Goal: Task Accomplishment & Management: Manage account settings

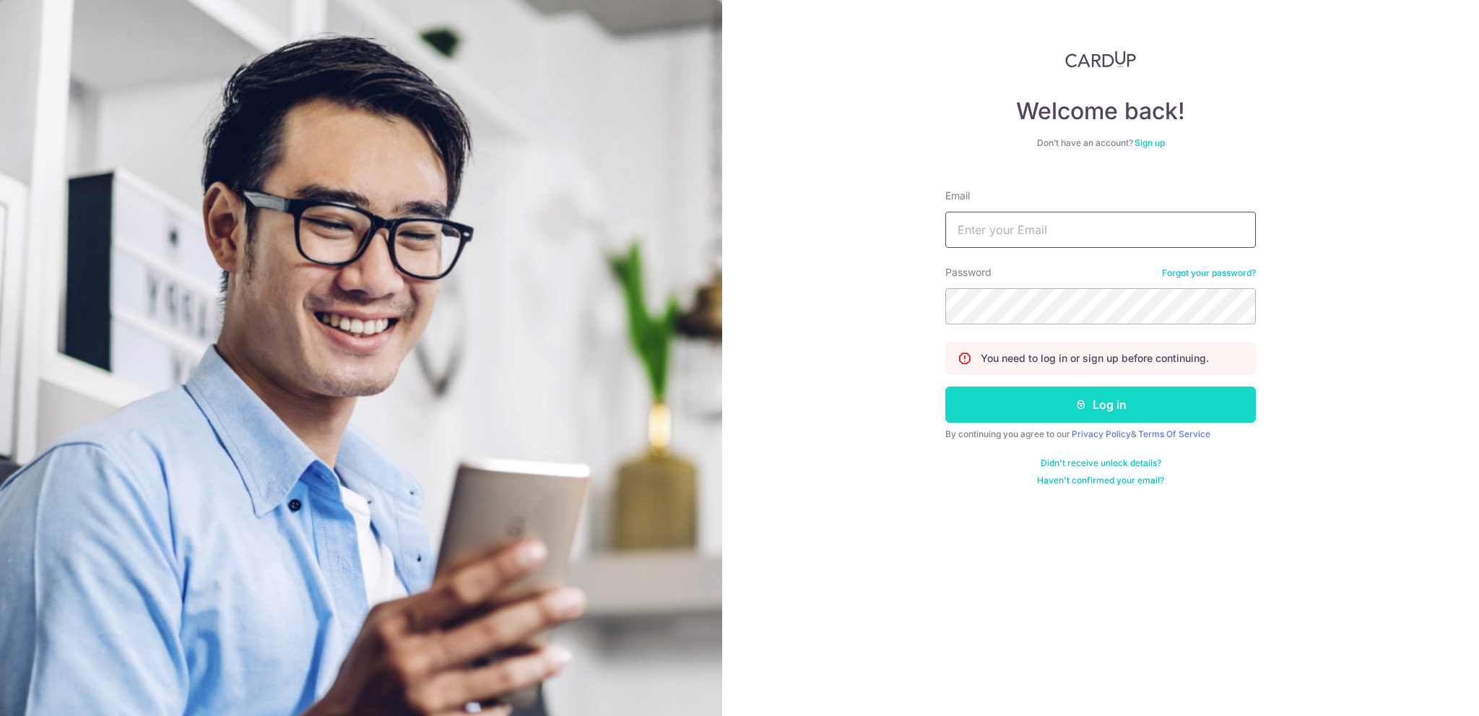
type input "rachael.lee@vinora.com.sg"
click at [1098, 409] on button "Log in" at bounding box center [1100, 404] width 311 height 36
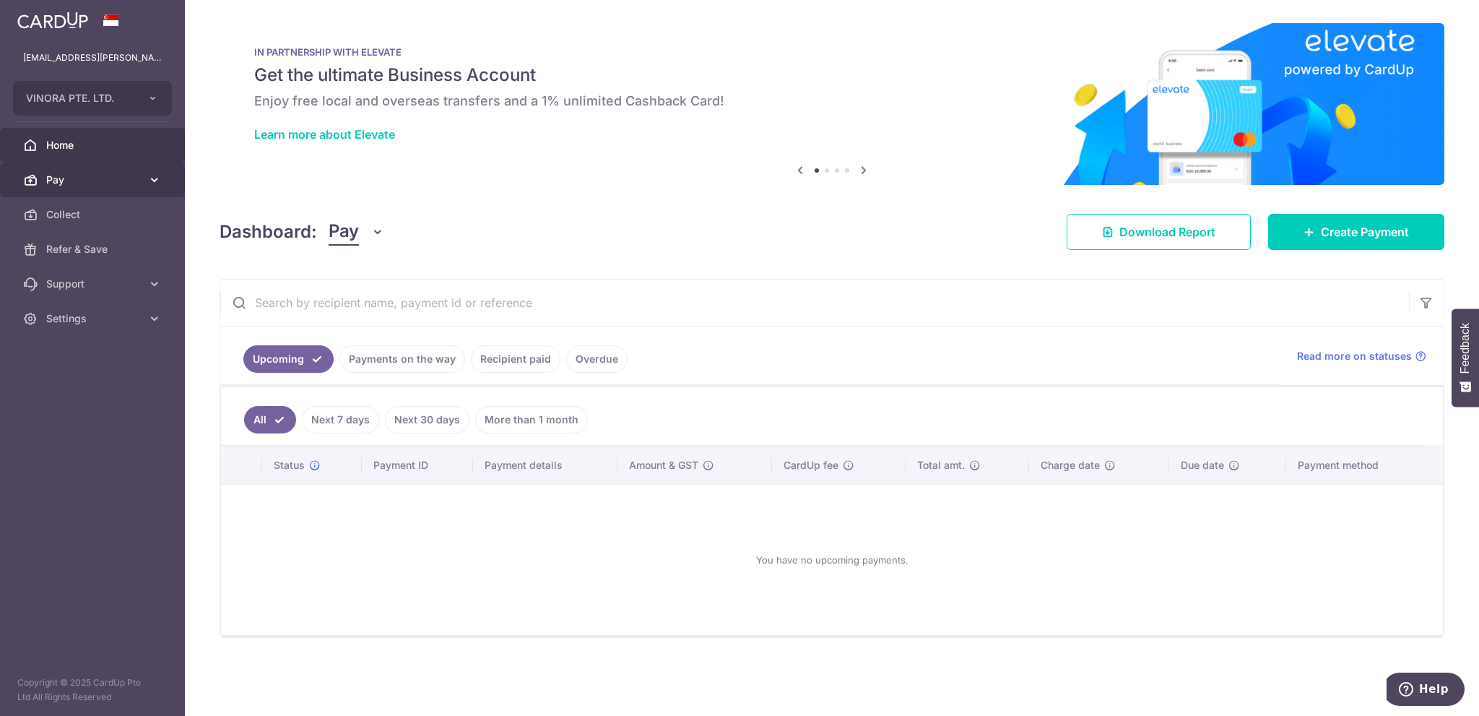
click at [90, 180] on span "Pay" at bounding box center [93, 180] width 95 height 14
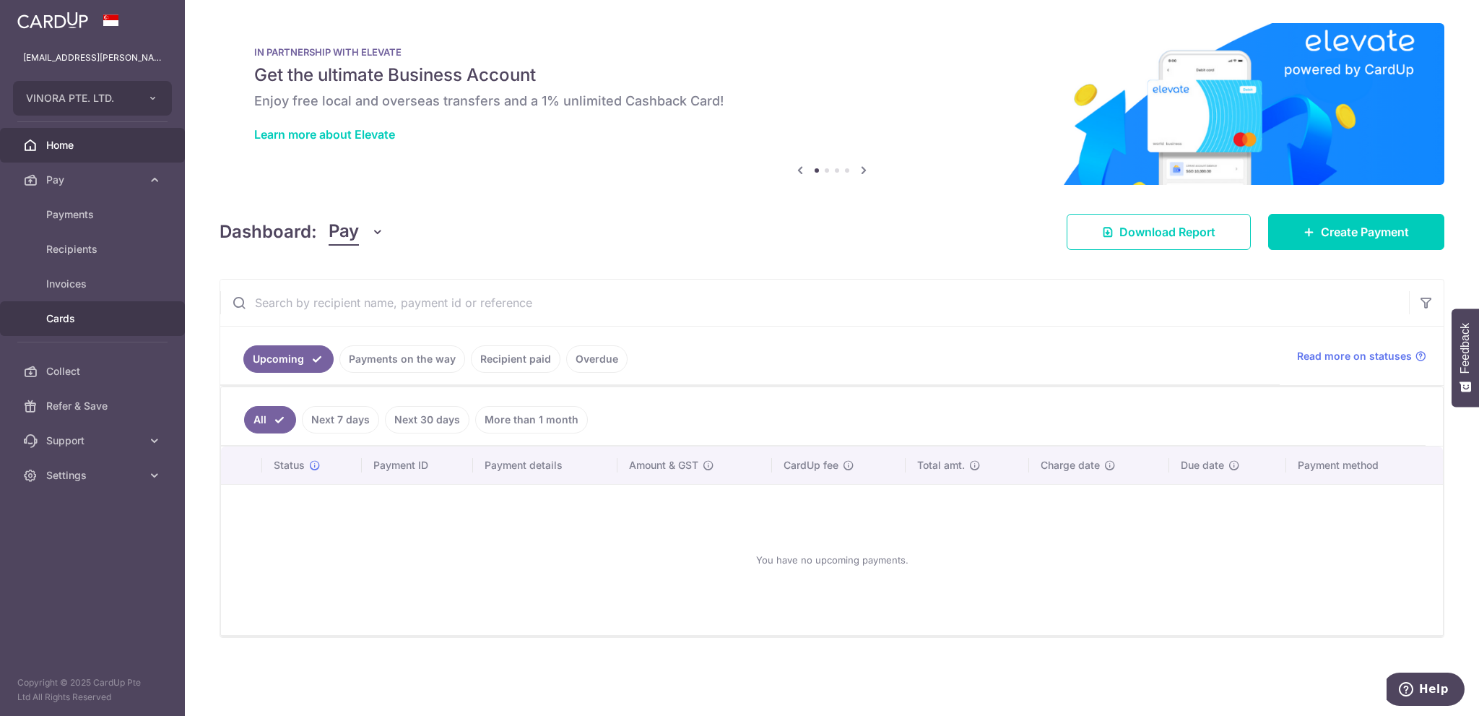
click at [72, 329] on link "Cards" at bounding box center [92, 318] width 185 height 35
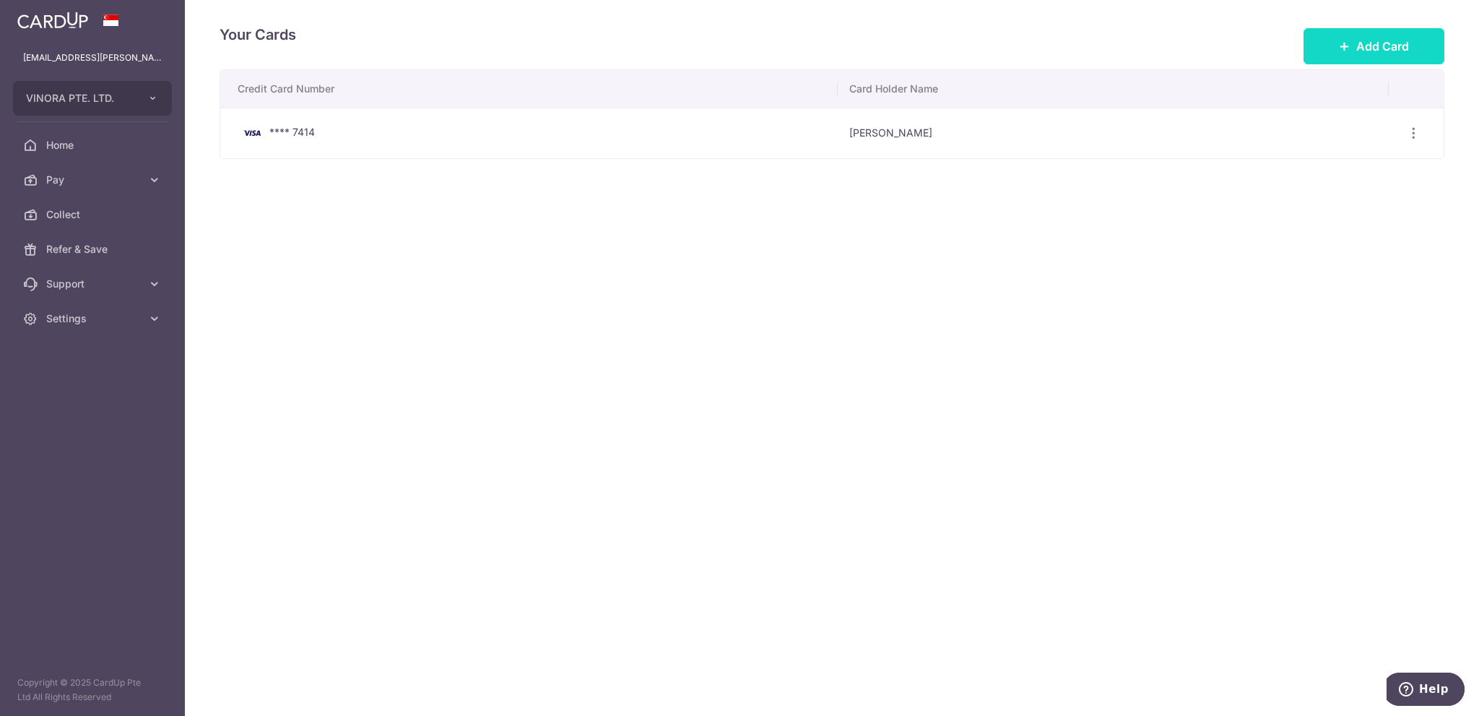
click at [1364, 48] on span "Add Card" at bounding box center [1382, 46] width 53 height 17
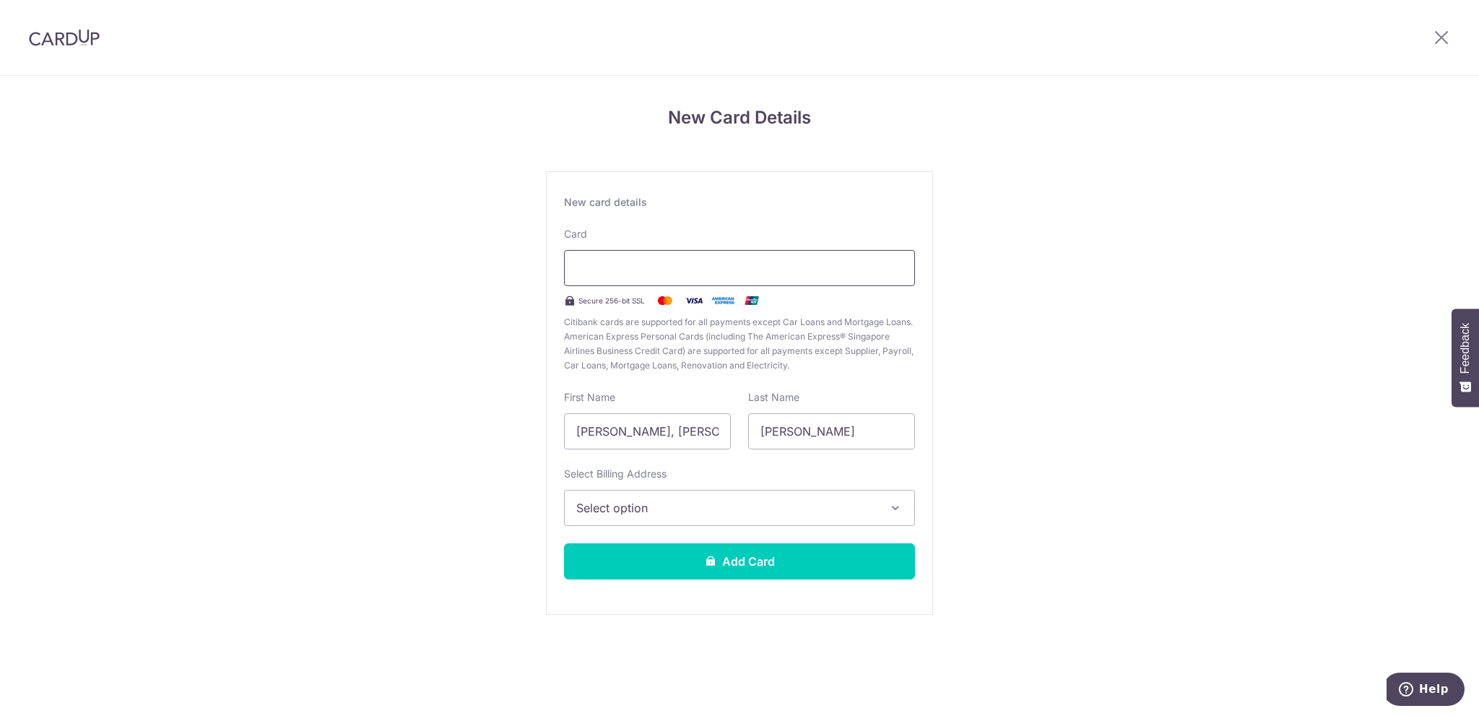
click at [692, 279] on div at bounding box center [739, 268] width 351 height 36
drag, startPoint x: 691, startPoint y: 434, endPoint x: 474, endPoint y: 433, distance: 216.7
click at [474, 433] on div "New Card Details New card details Card Secure 256-bit SSL Citibank cards are su…" at bounding box center [739, 379] width 1479 height 607
type input "Fabien"
type input "Low"
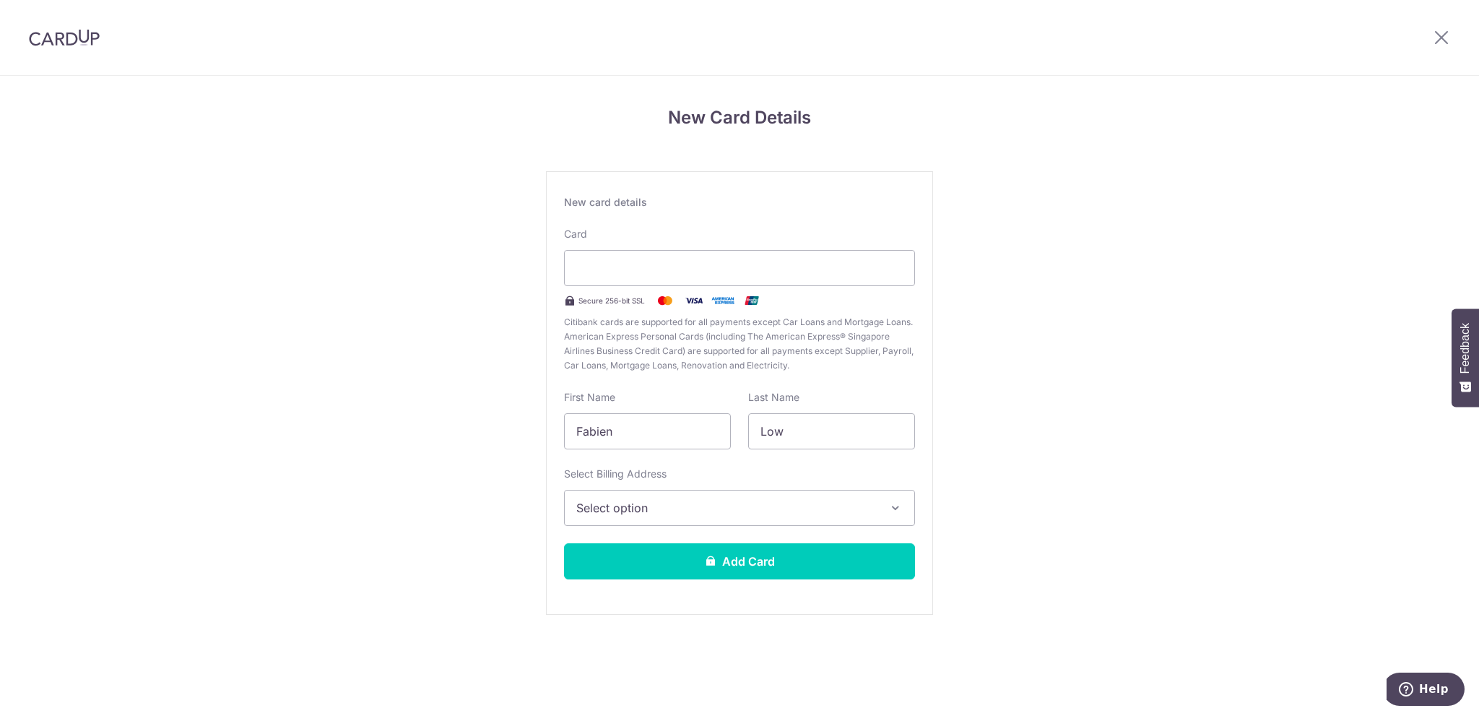
click at [650, 505] on span "Select option" at bounding box center [726, 507] width 300 height 17
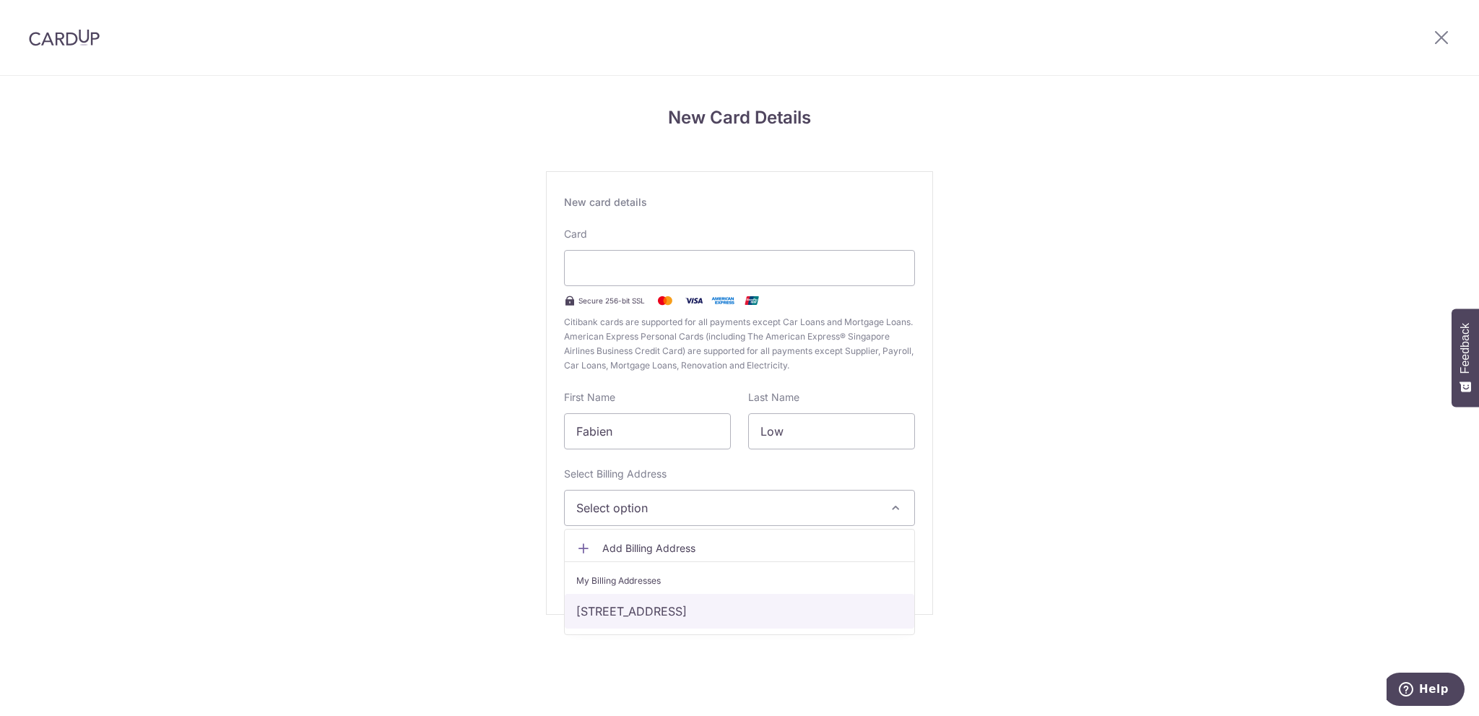
click at [641, 615] on link "52 serangoon garden way, Singapore, Singapore-555948" at bounding box center [740, 611] width 350 height 35
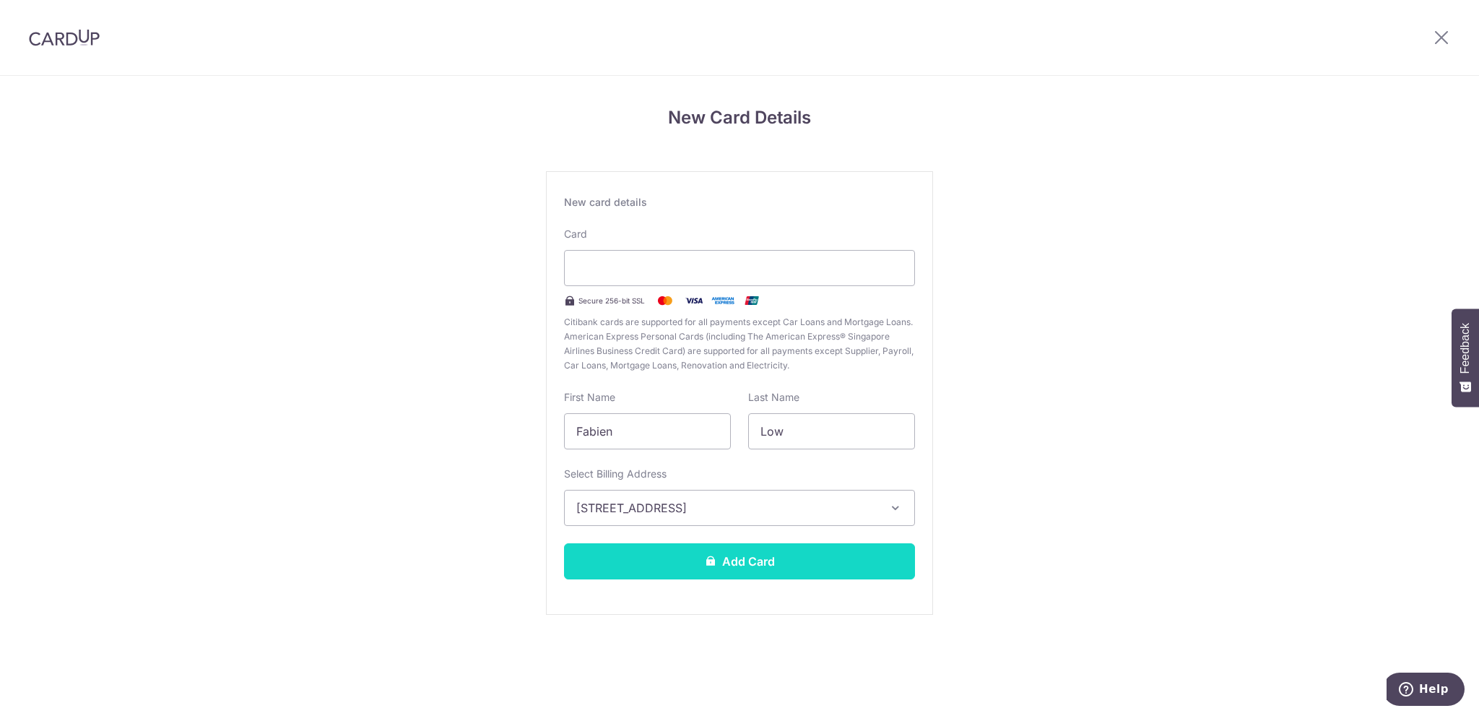
click at [721, 560] on button "Add Card" at bounding box center [739, 561] width 351 height 36
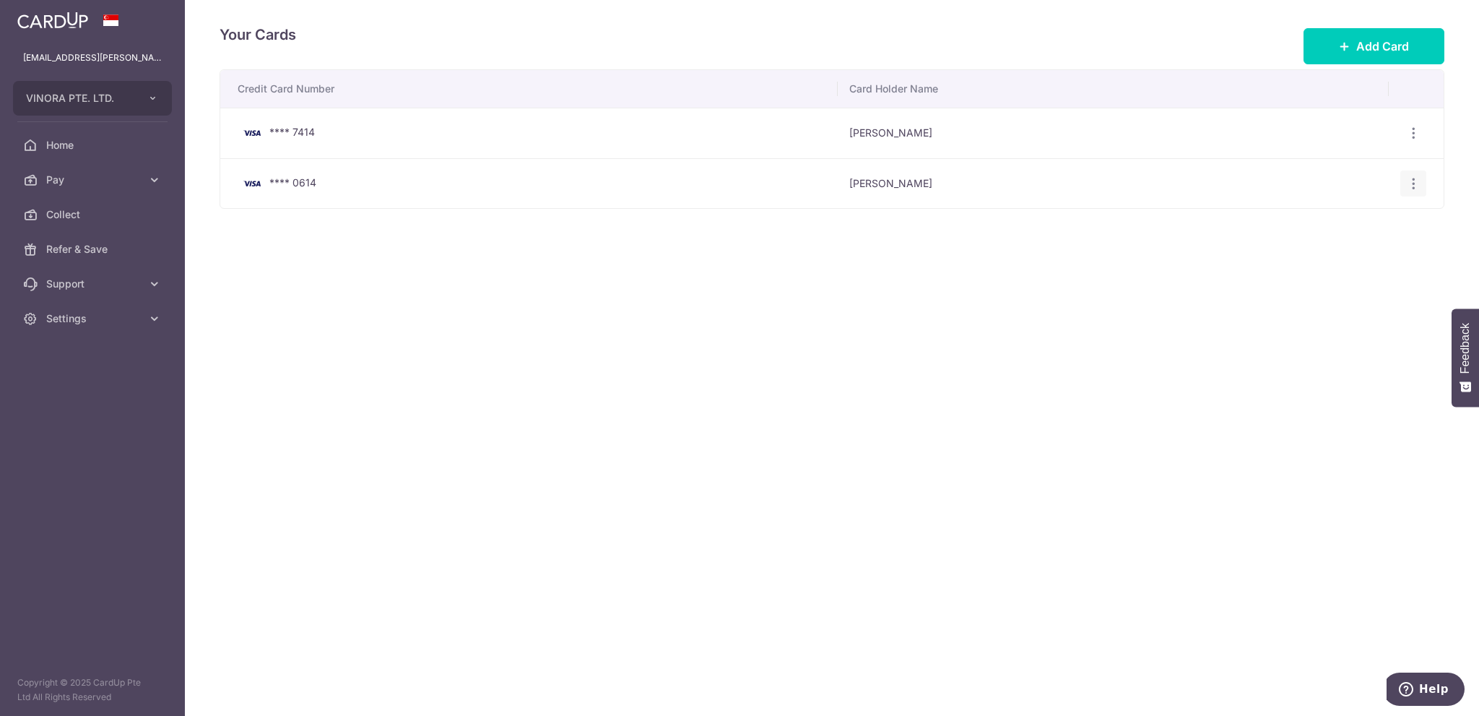
click at [1416, 176] on icon "button" at bounding box center [1413, 183] width 15 height 15
click at [1351, 215] on span "View/Edit" at bounding box center [1365, 223] width 98 height 17
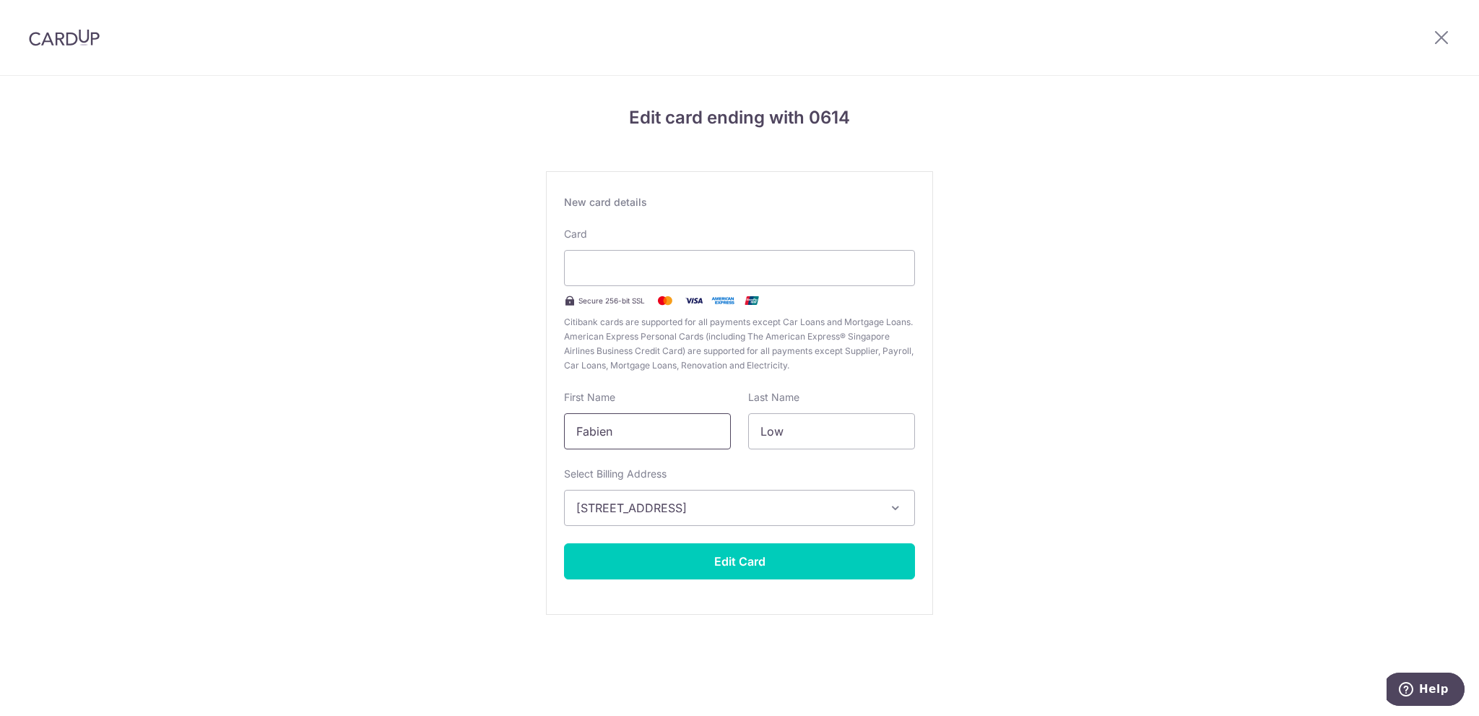
click at [583, 437] on input "Fabien" at bounding box center [647, 431] width 167 height 36
type input "FABIEN"
type input "LOW"
click at [722, 506] on span "52 serangoon garden way, Singapore, Singapore-555948" at bounding box center [726, 507] width 300 height 17
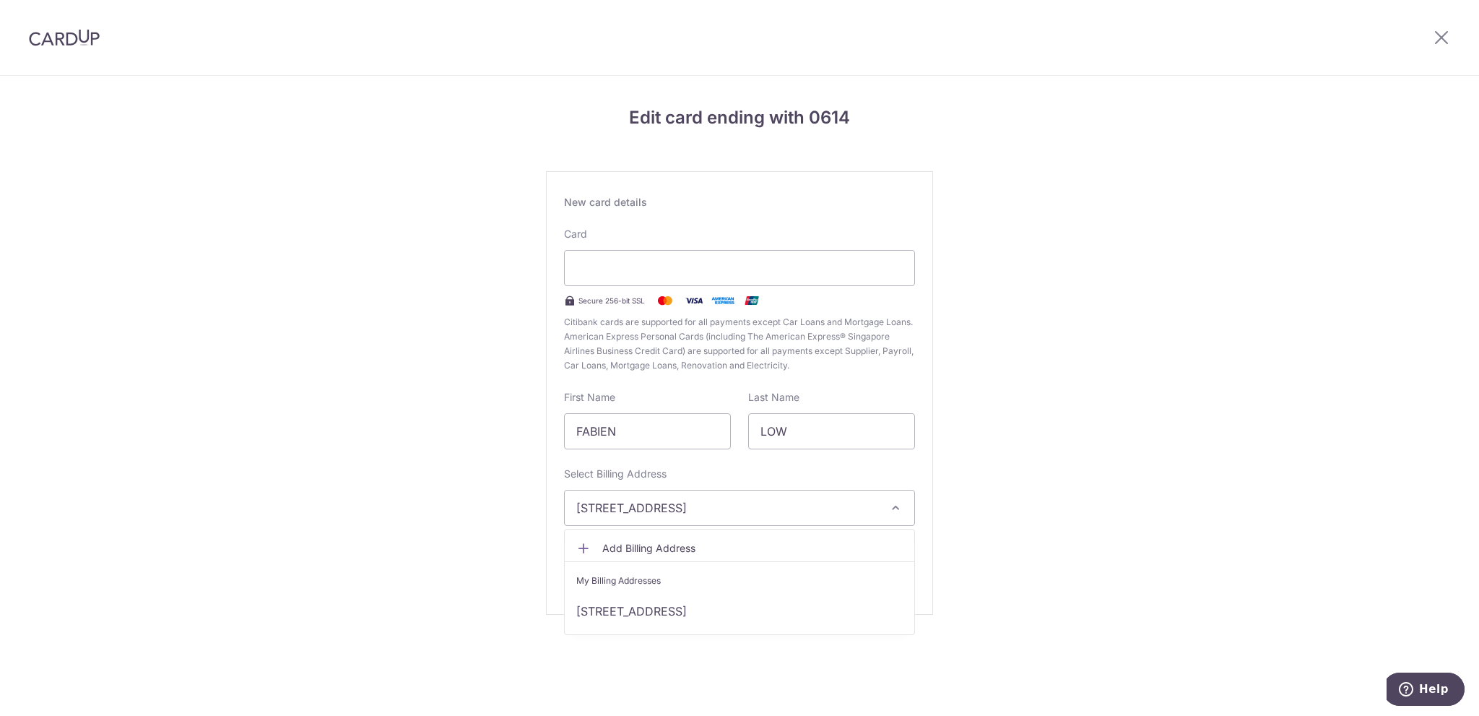
click at [1293, 587] on div "Edit card ending with 0614 New card details Card Secure 256-bit SSL Citibank ca…" at bounding box center [739, 379] width 1479 height 607
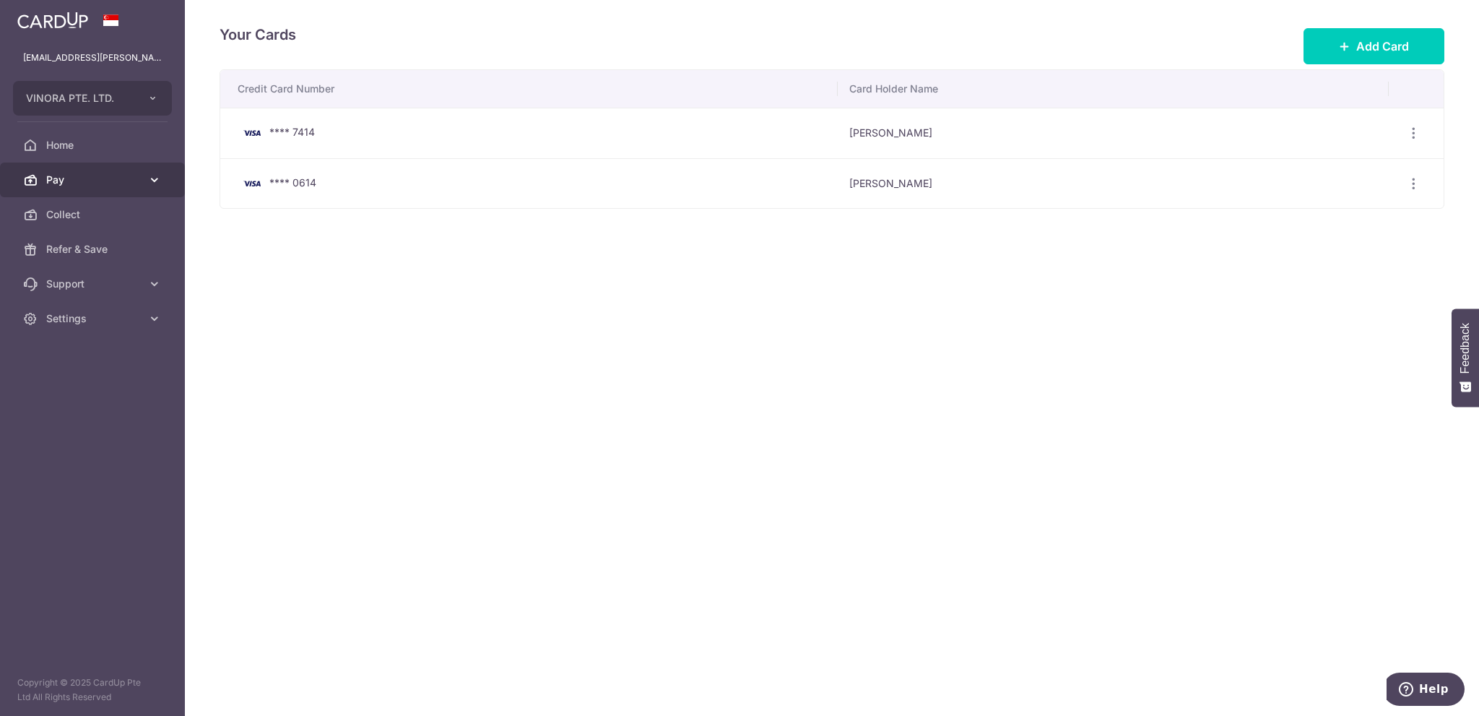
click at [156, 178] on icon at bounding box center [154, 180] width 14 height 14
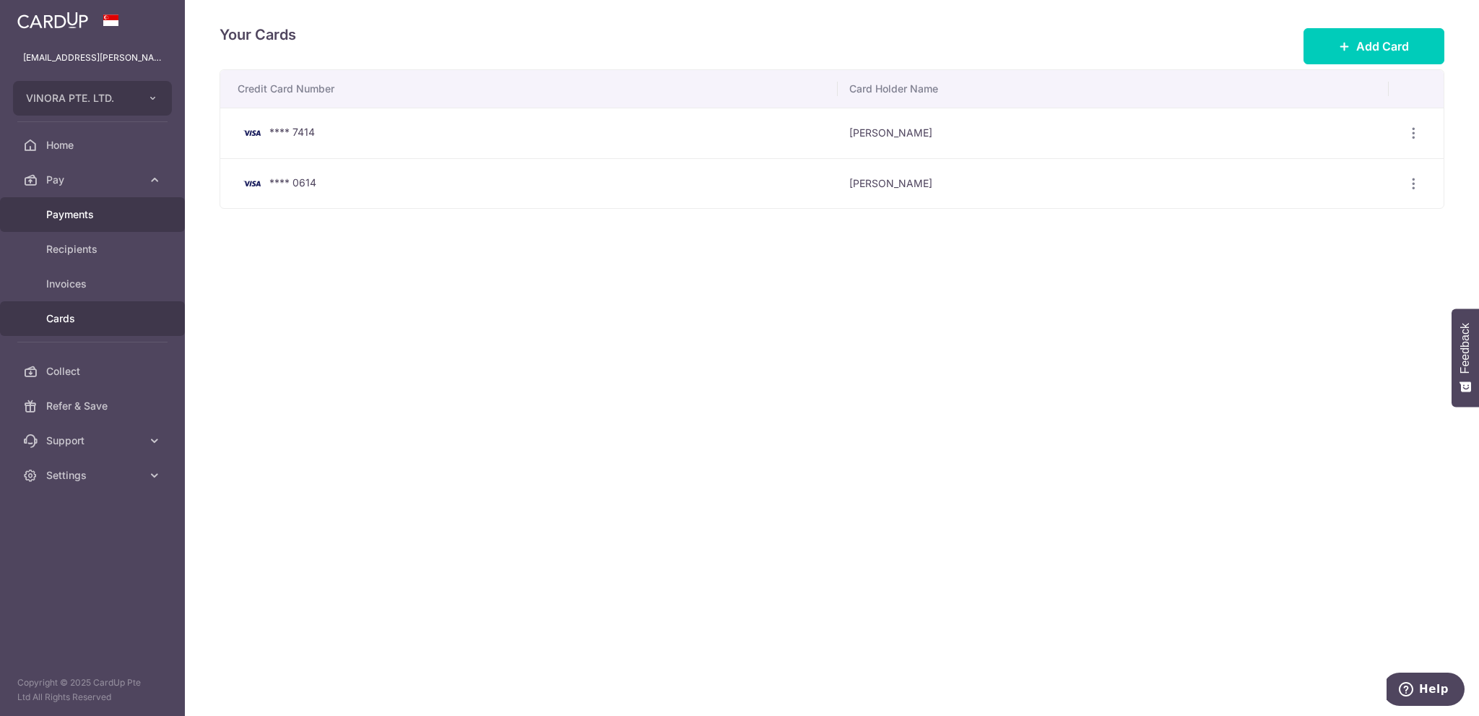
click at [108, 220] on span "Payments" at bounding box center [93, 214] width 95 height 14
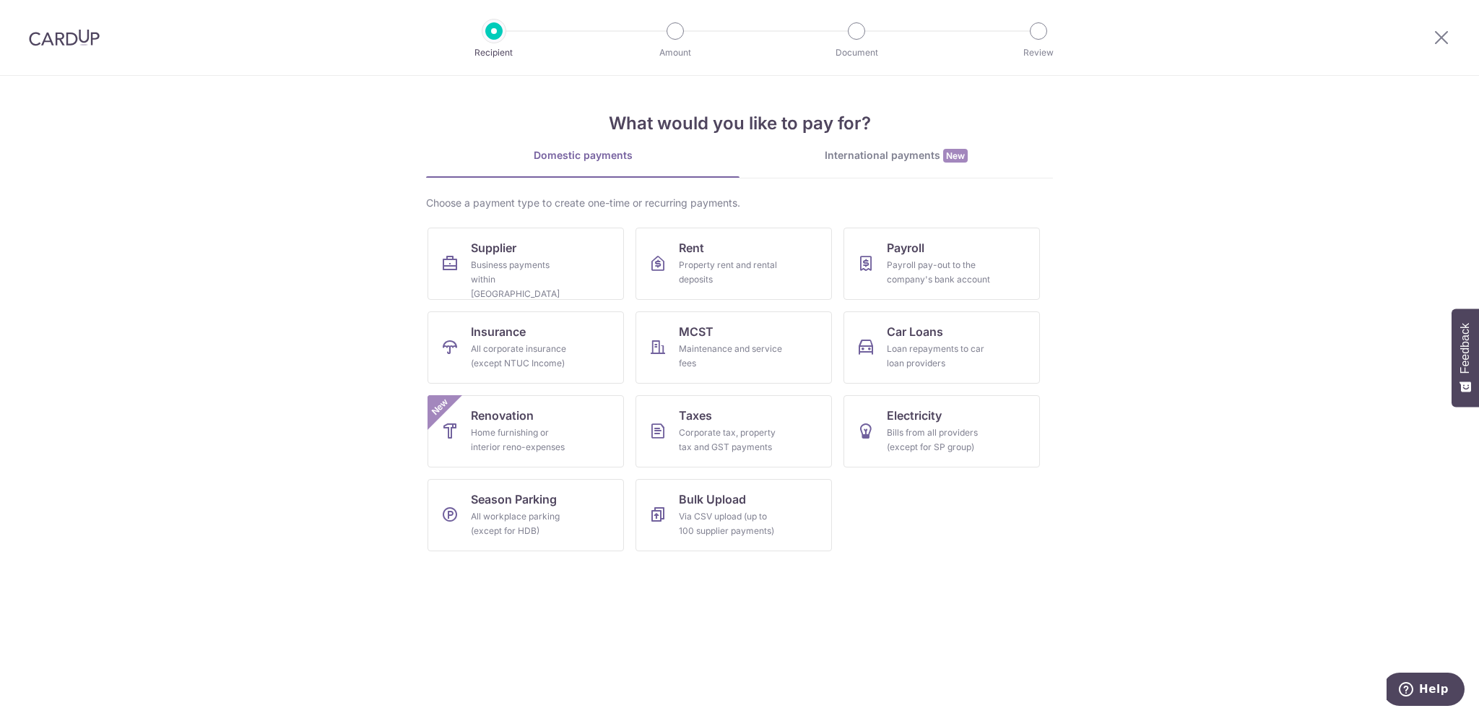
click at [79, 42] on img at bounding box center [64, 37] width 71 height 17
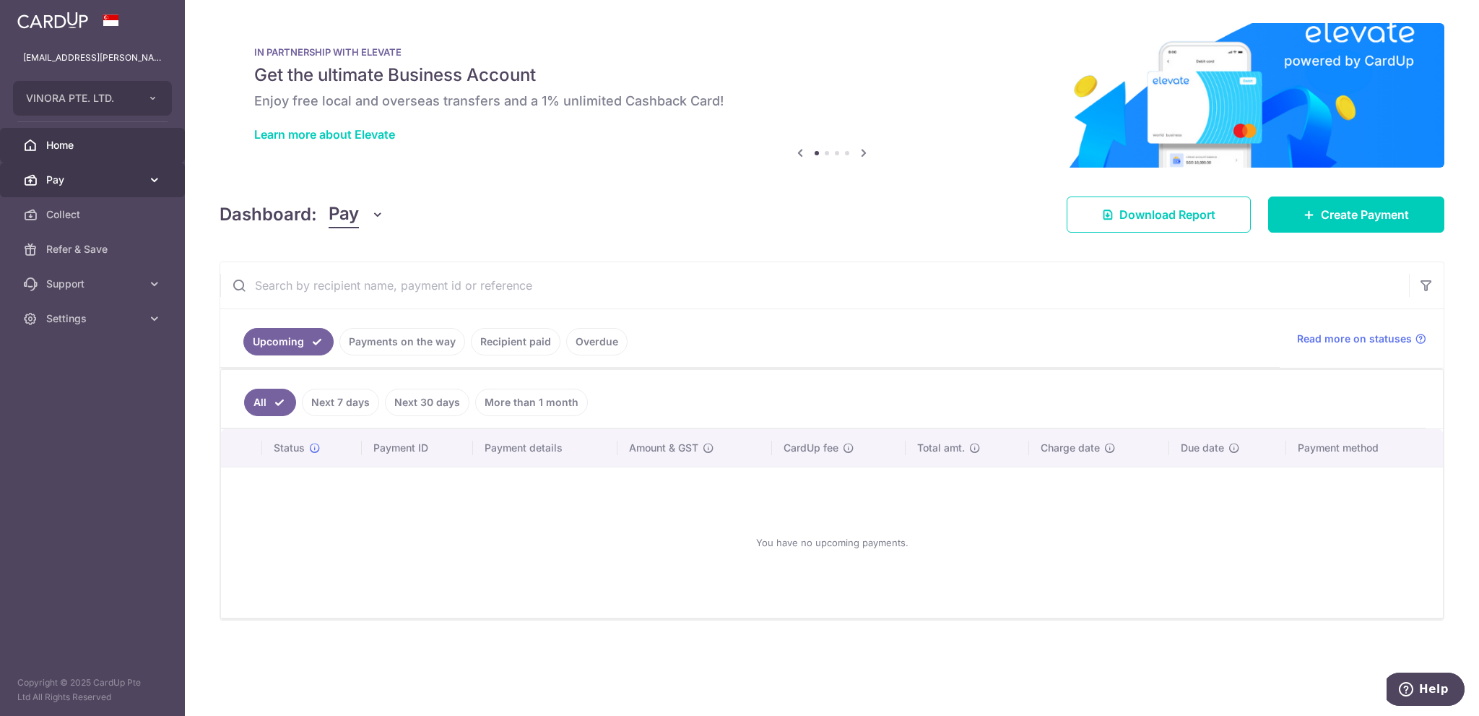
click at [137, 182] on span "Pay" at bounding box center [93, 180] width 95 height 14
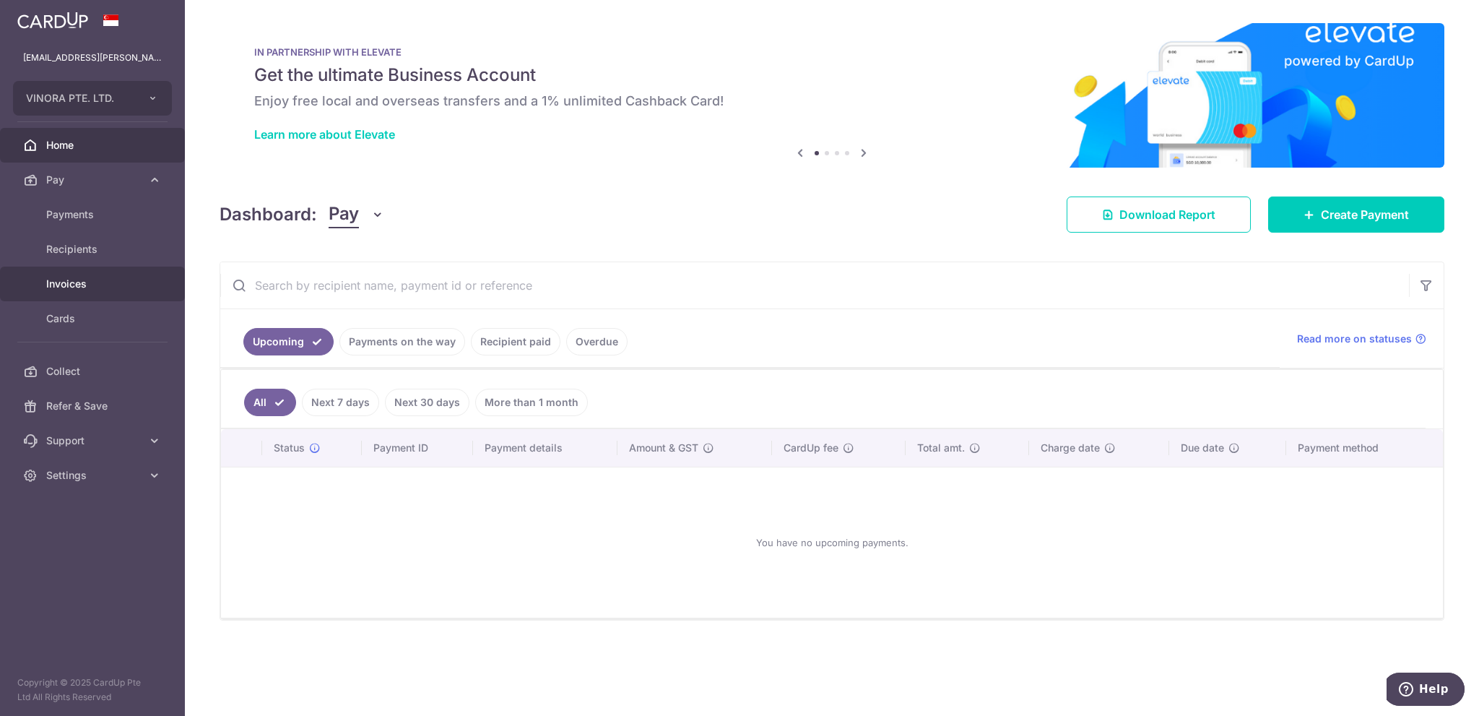
click at [79, 283] on span "Invoices" at bounding box center [93, 284] width 95 height 14
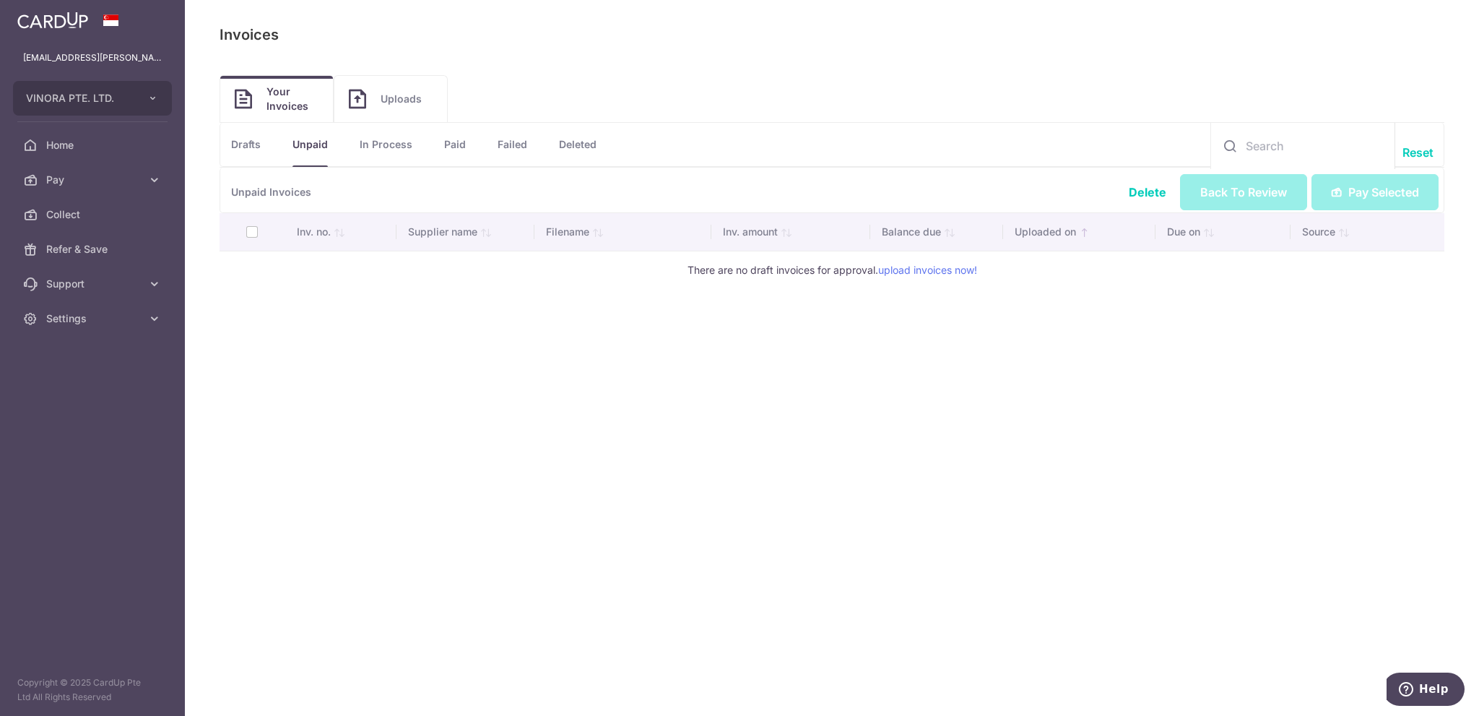
click at [390, 88] on link "Uploads" at bounding box center [390, 99] width 113 height 46
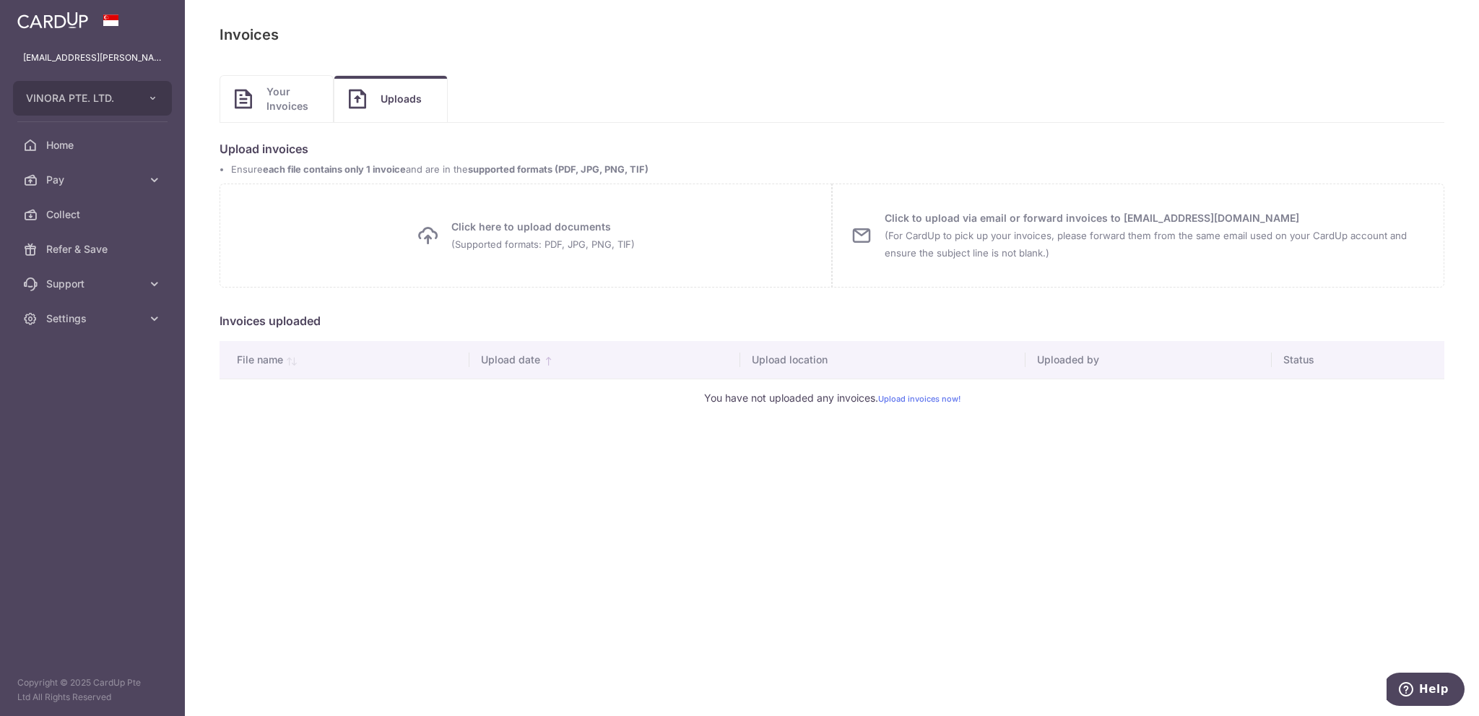
click at [485, 240] on small "(Supported formats: PDF, JPG, PNG, TIF)" at bounding box center [542, 244] width 183 height 12
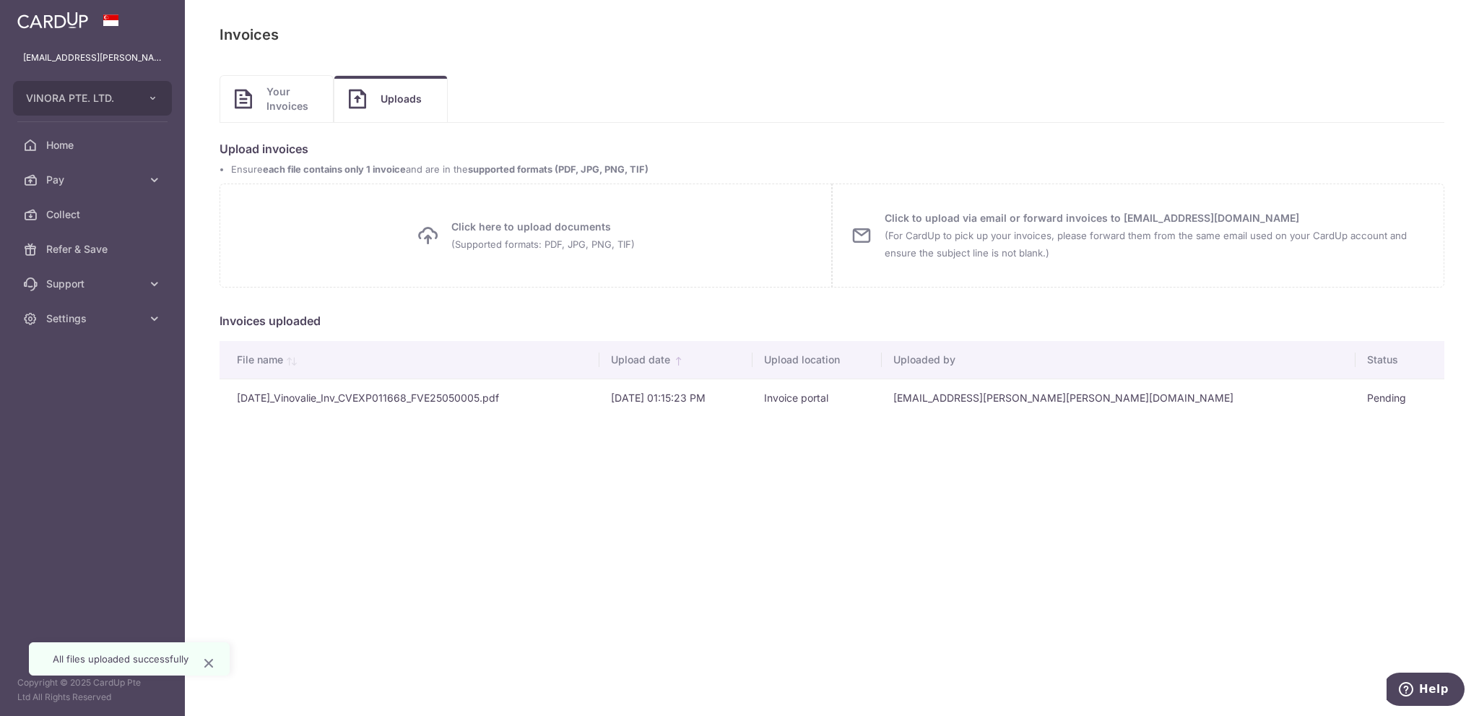
click at [303, 110] on span "Your Invoices" at bounding box center [293, 99] width 52 height 29
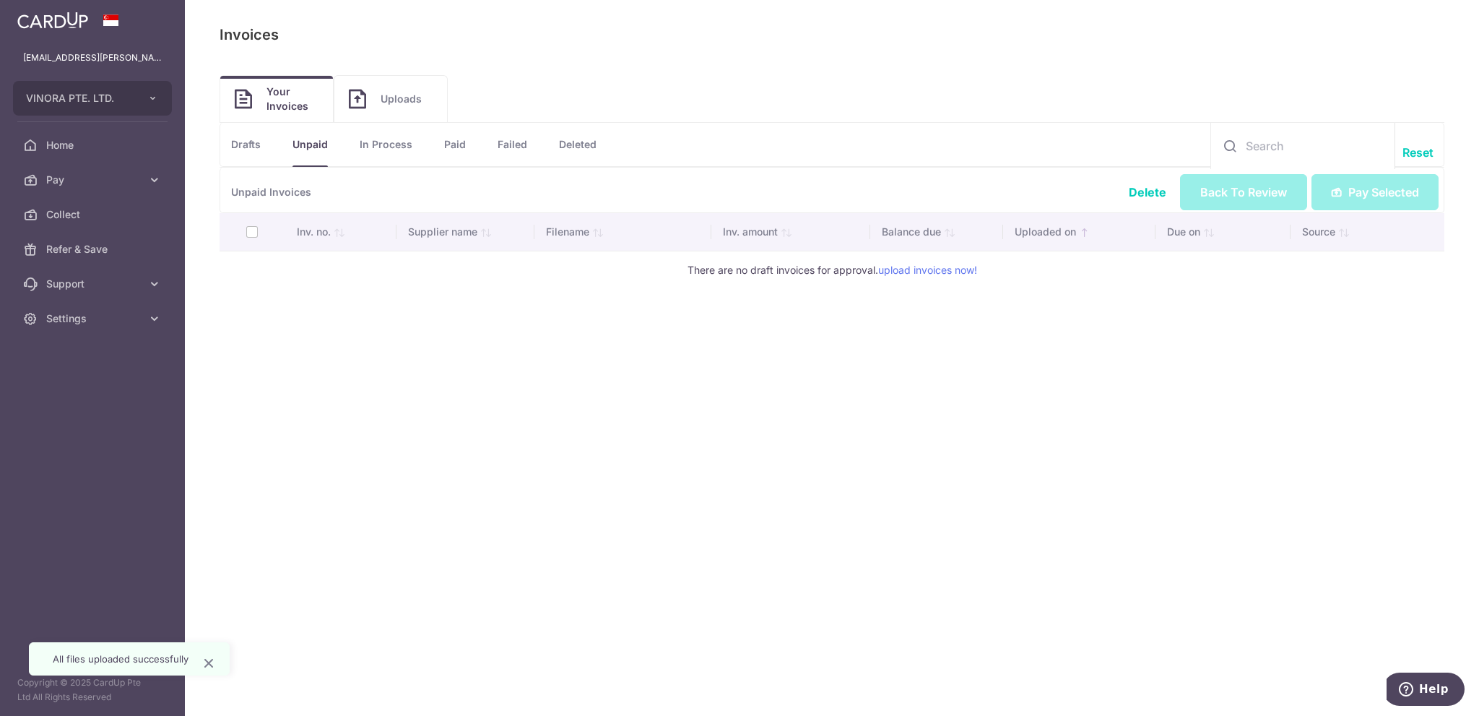
click at [425, 90] on link "Uploads" at bounding box center [390, 99] width 113 height 46
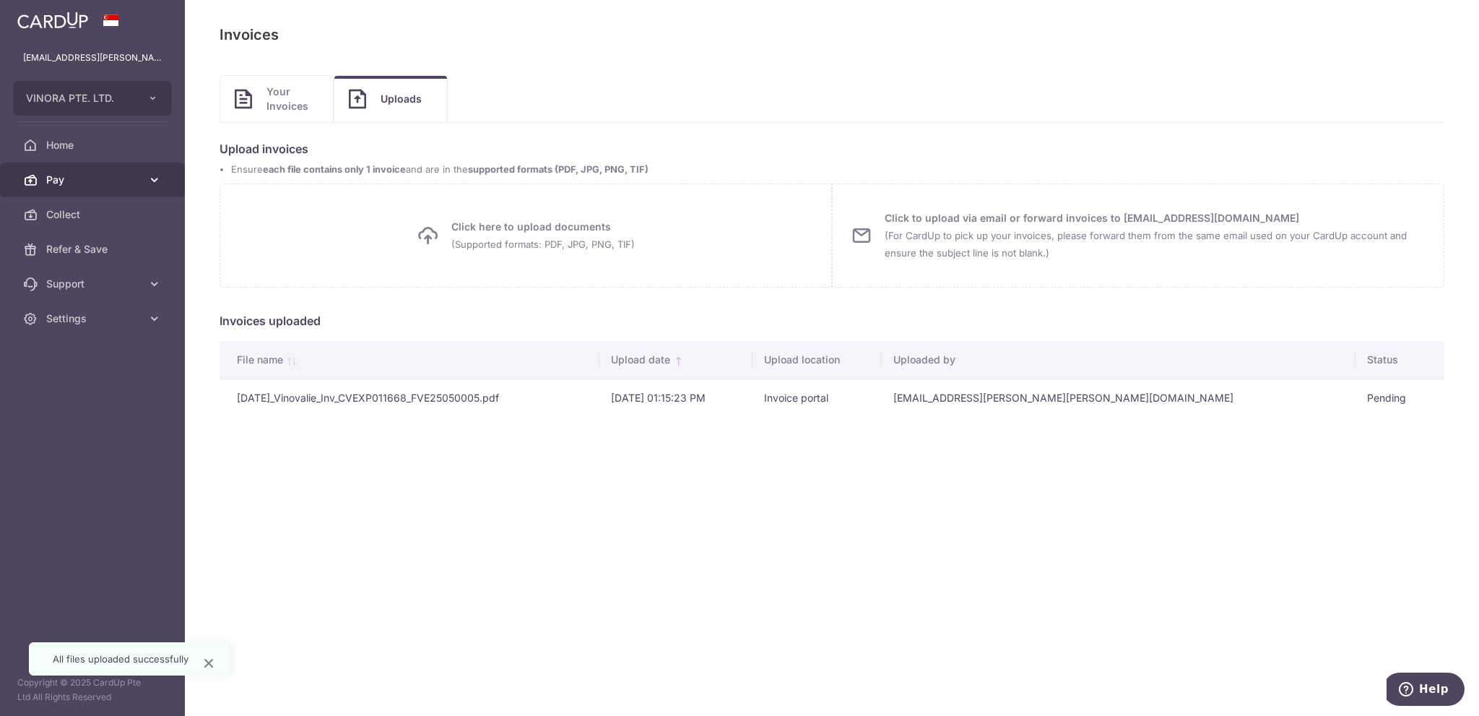
click at [129, 187] on link "Pay" at bounding box center [92, 180] width 185 height 35
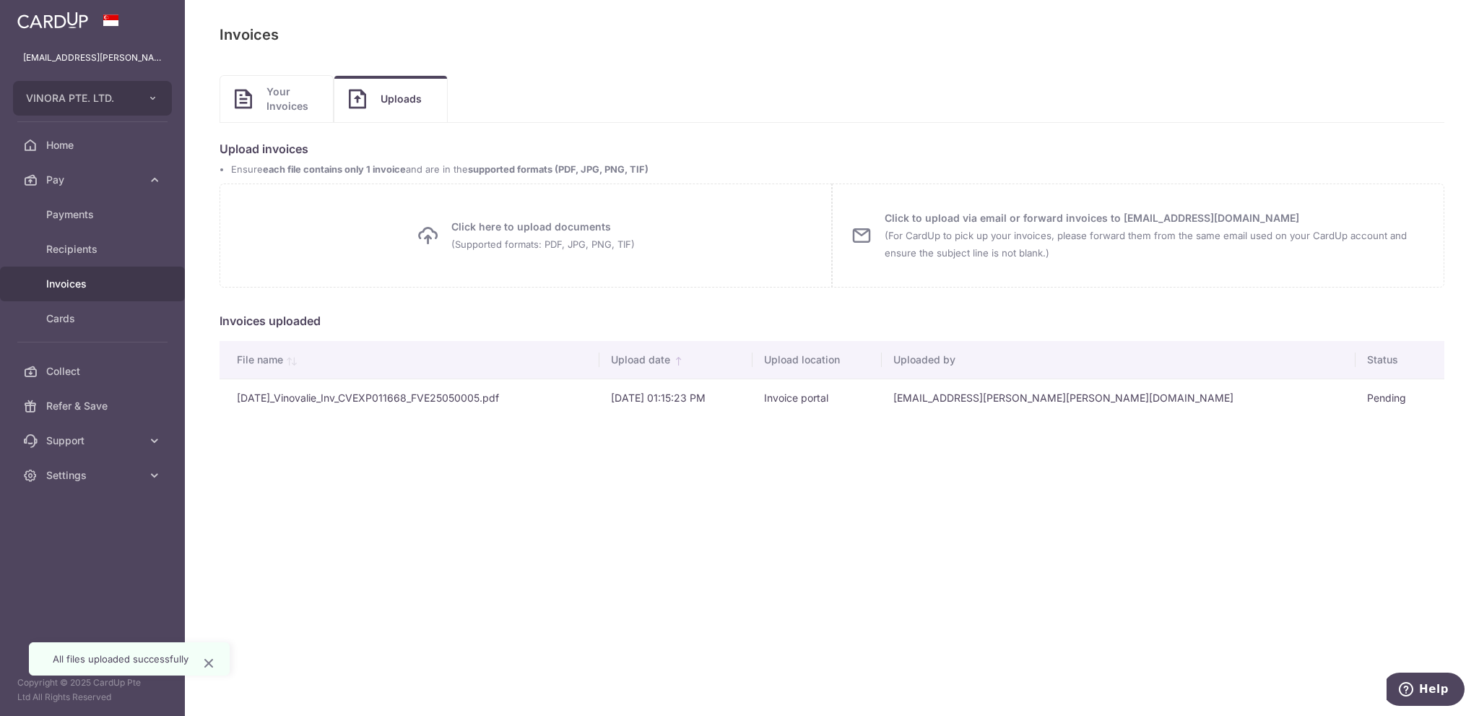
click at [76, 290] on span "Invoices" at bounding box center [93, 284] width 95 height 14
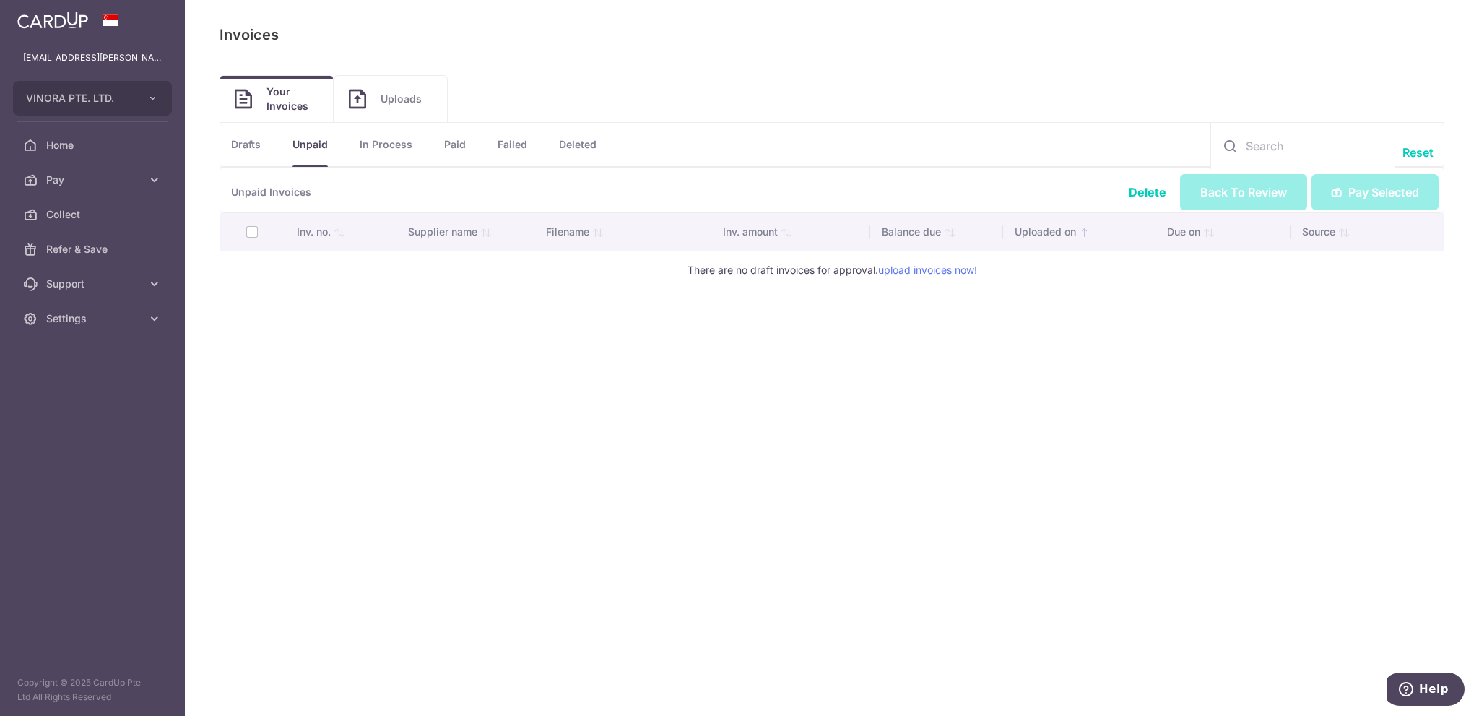
click at [249, 147] on link "Drafts" at bounding box center [246, 144] width 30 height 43
click at [319, 145] on link "Unpaid" at bounding box center [310, 144] width 35 height 43
click at [928, 269] on link "upload invoices now!" at bounding box center [927, 270] width 99 height 12
click at [916, 267] on link "upload invoices now!" at bounding box center [927, 270] width 99 height 12
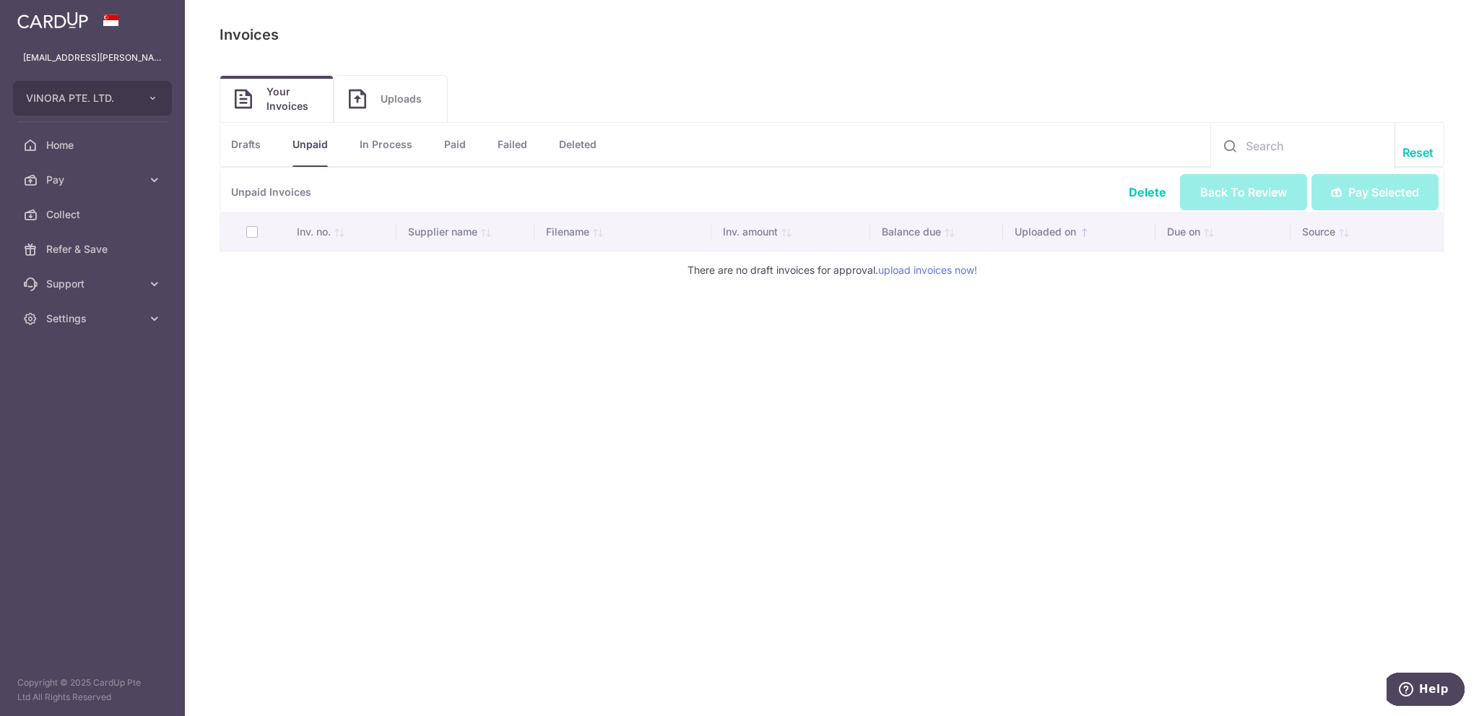
click at [390, 113] on link "Uploads" at bounding box center [390, 99] width 113 height 46
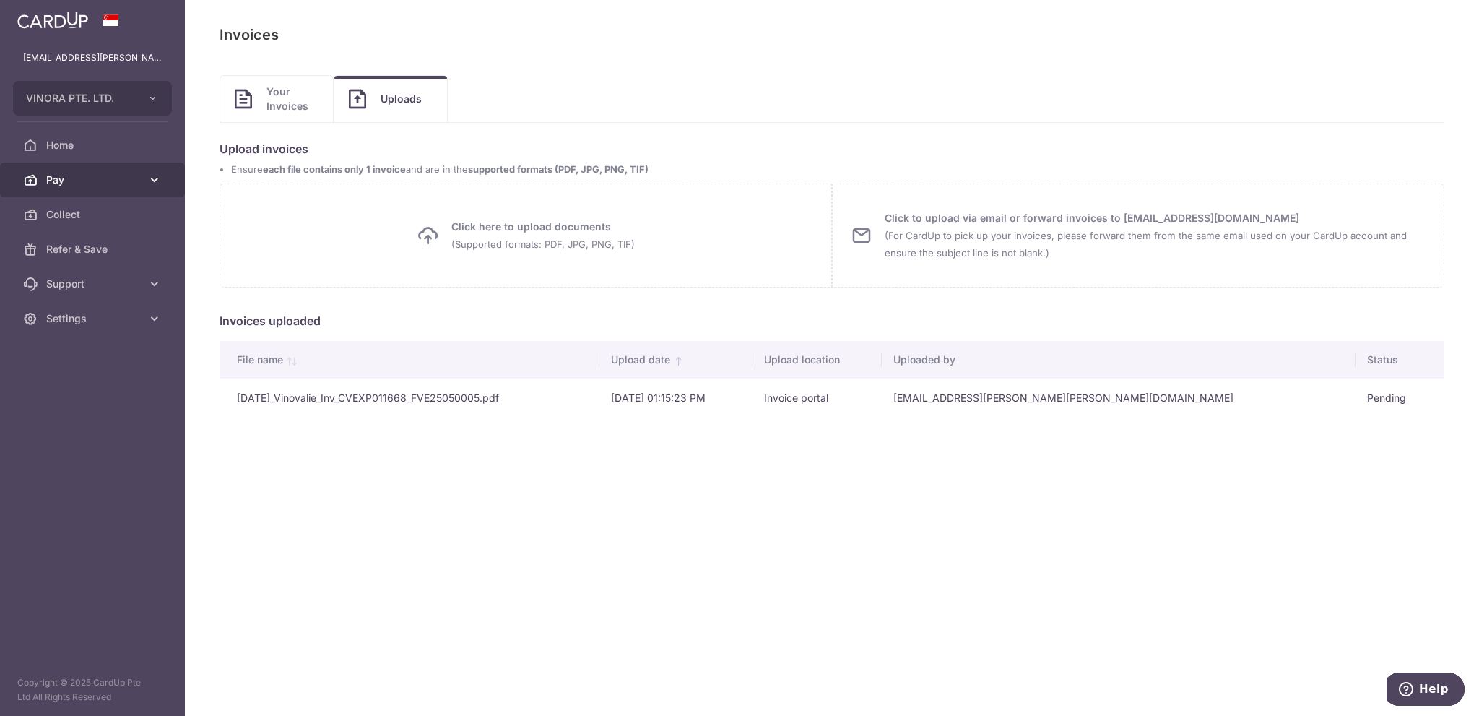
click at [127, 180] on span "Pay" at bounding box center [93, 180] width 95 height 14
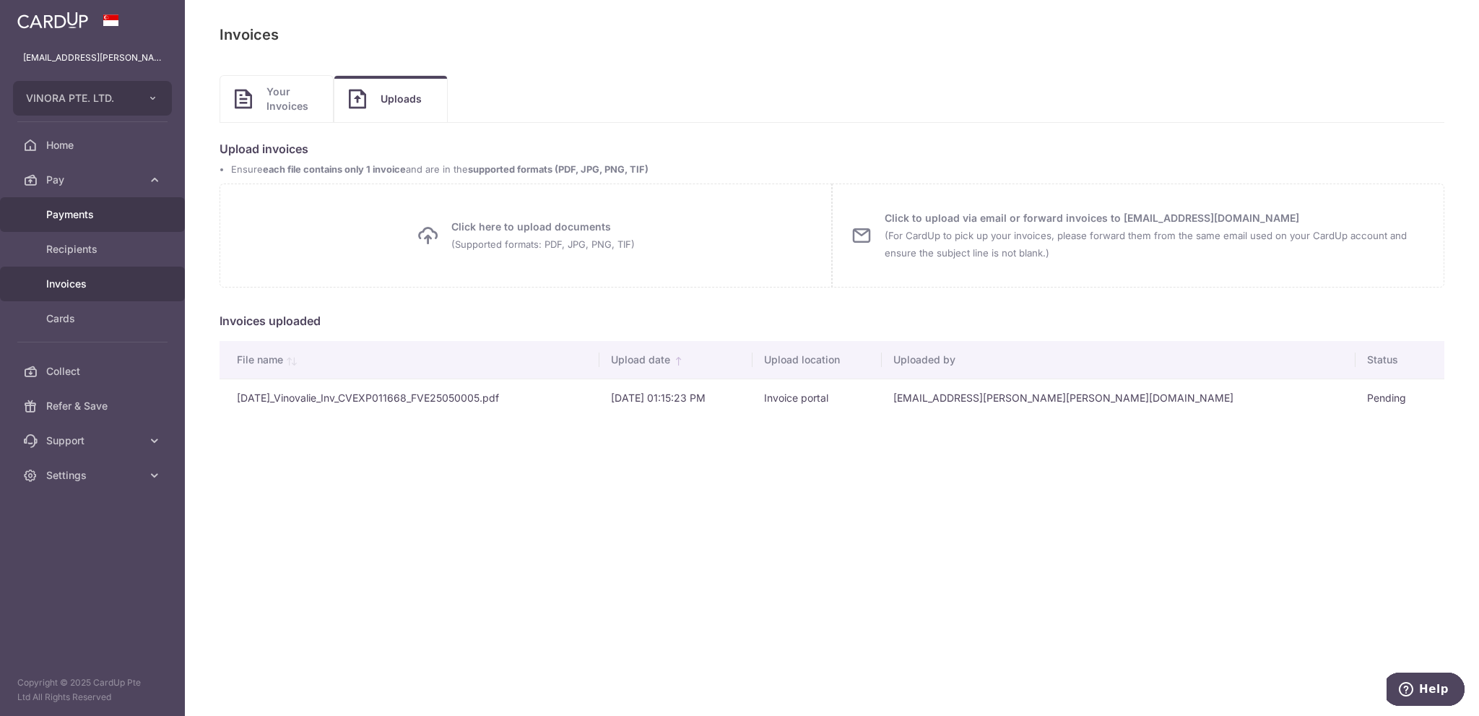
click at [110, 216] on span "Payments" at bounding box center [93, 214] width 95 height 14
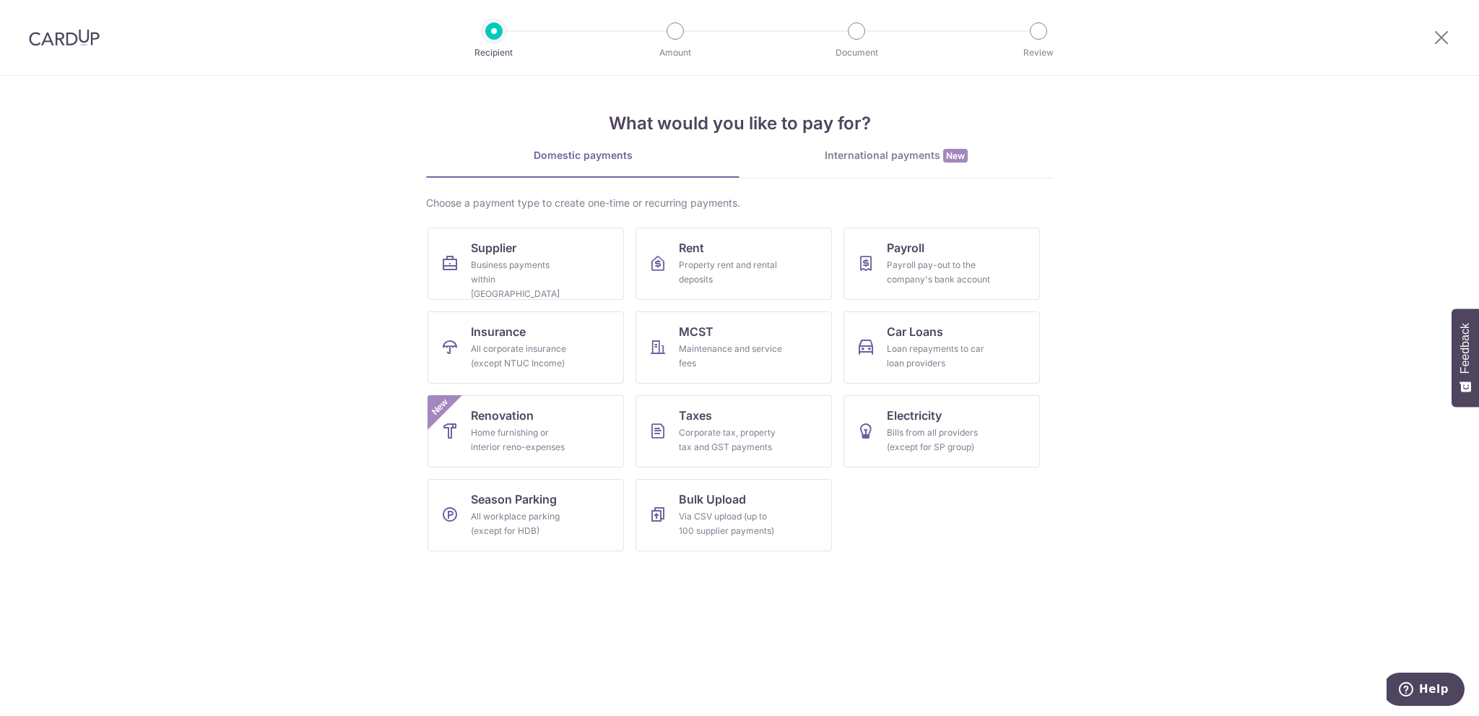
click at [58, 34] on img at bounding box center [64, 37] width 71 height 17
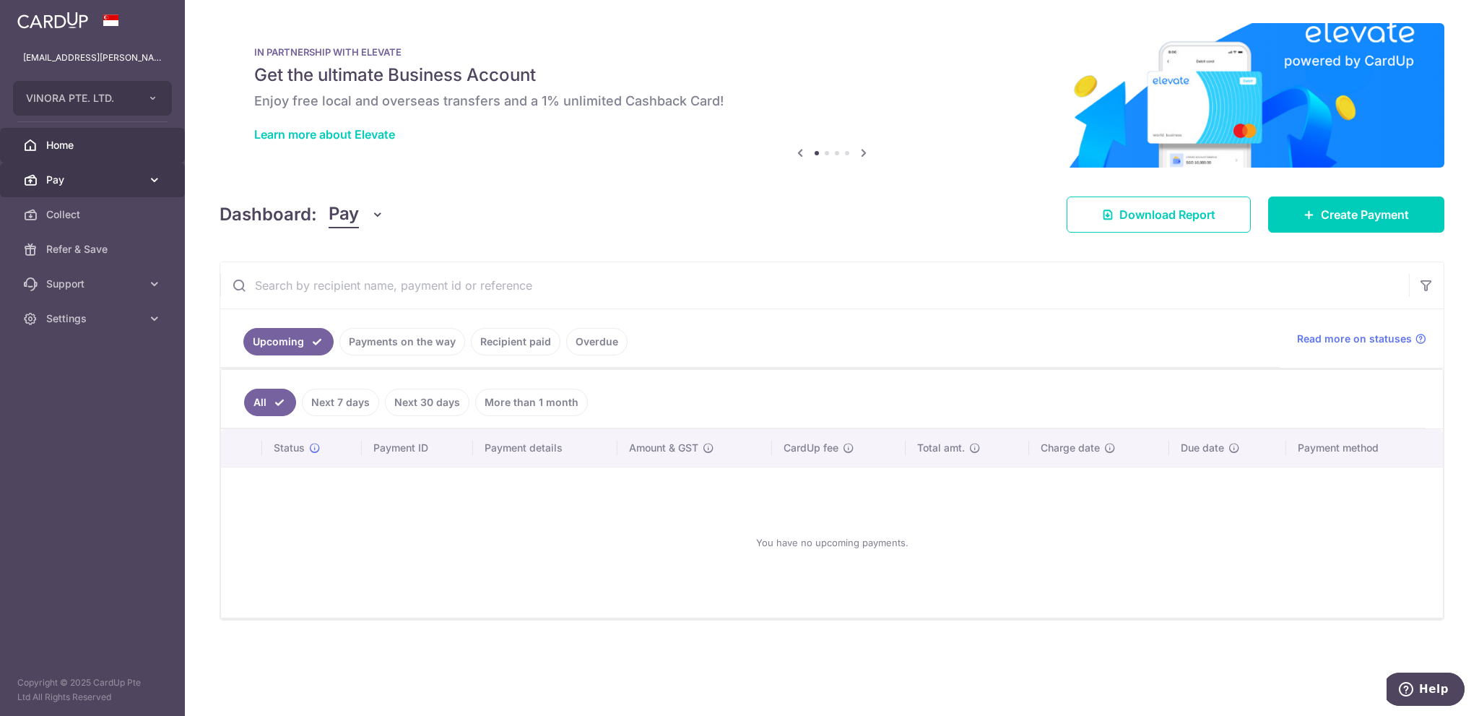
click at [105, 187] on link "Pay" at bounding box center [92, 180] width 185 height 35
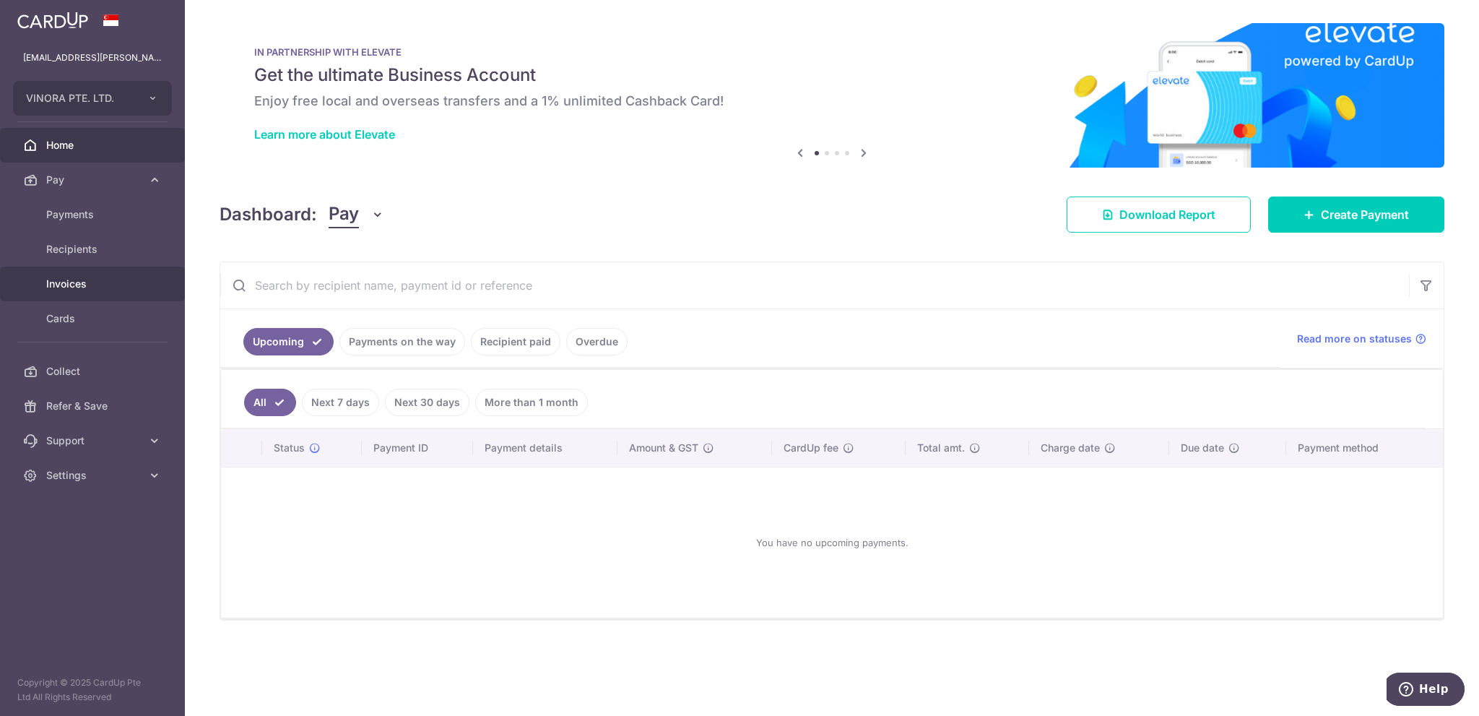
click at [80, 282] on span "Invoices" at bounding box center [93, 284] width 95 height 14
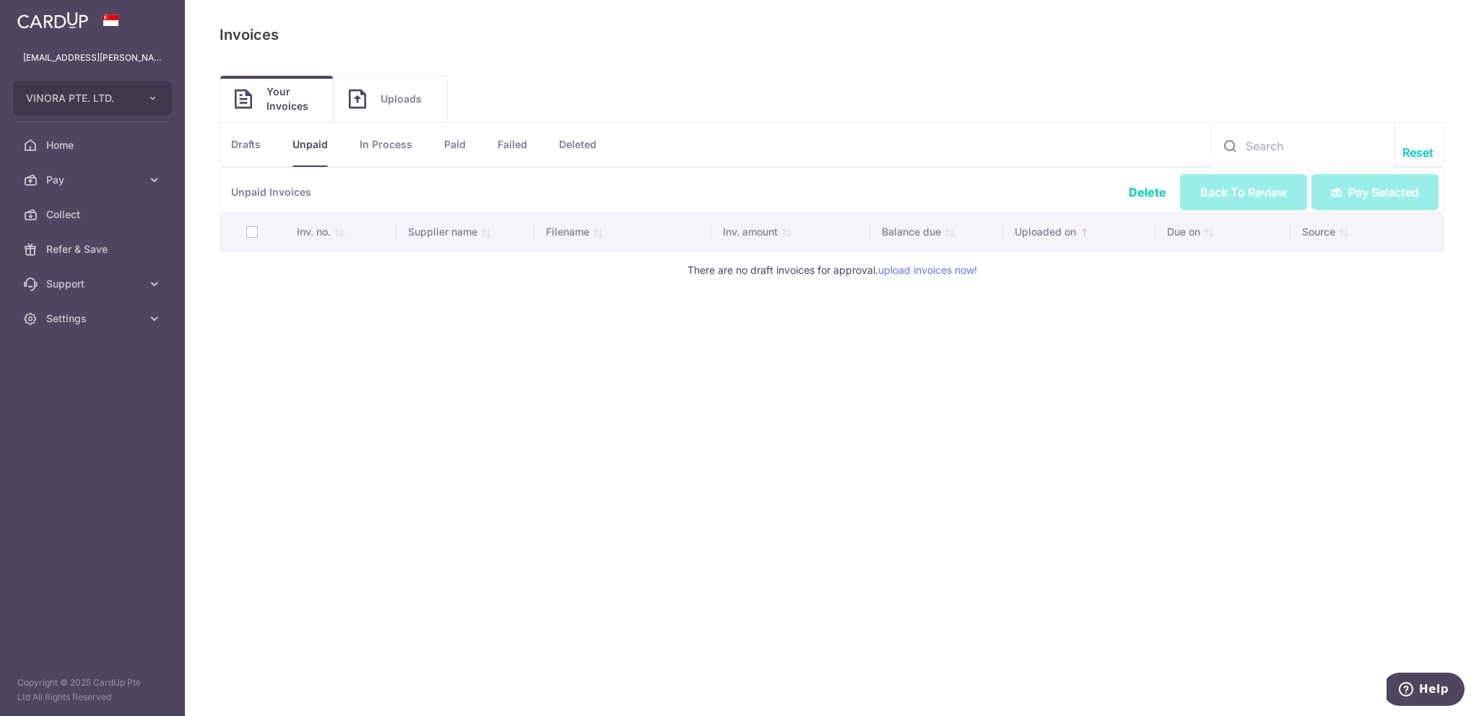
click at [364, 102] on img at bounding box center [357, 99] width 17 height 20
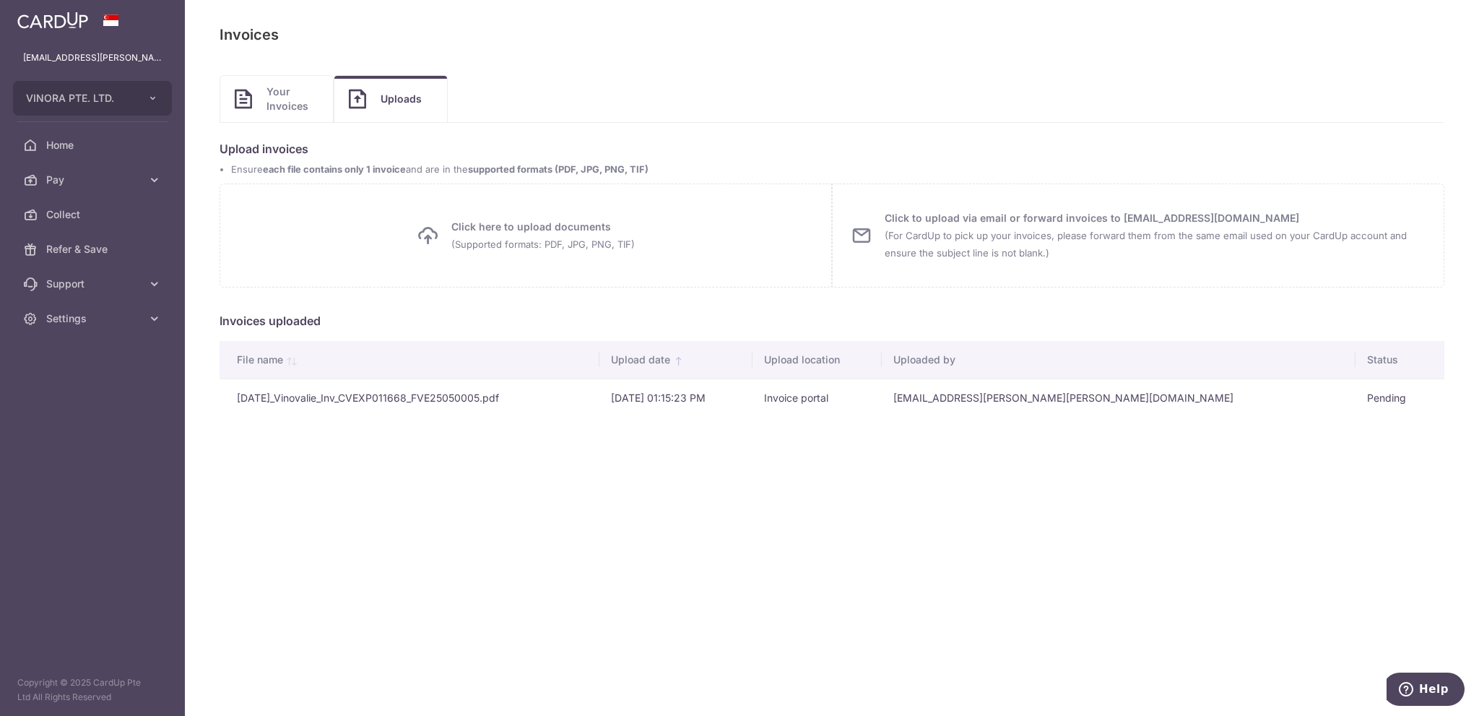
click at [522, 242] on small "(Supported formats: PDF, JPG, PNG, TIF)" at bounding box center [542, 244] width 183 height 12
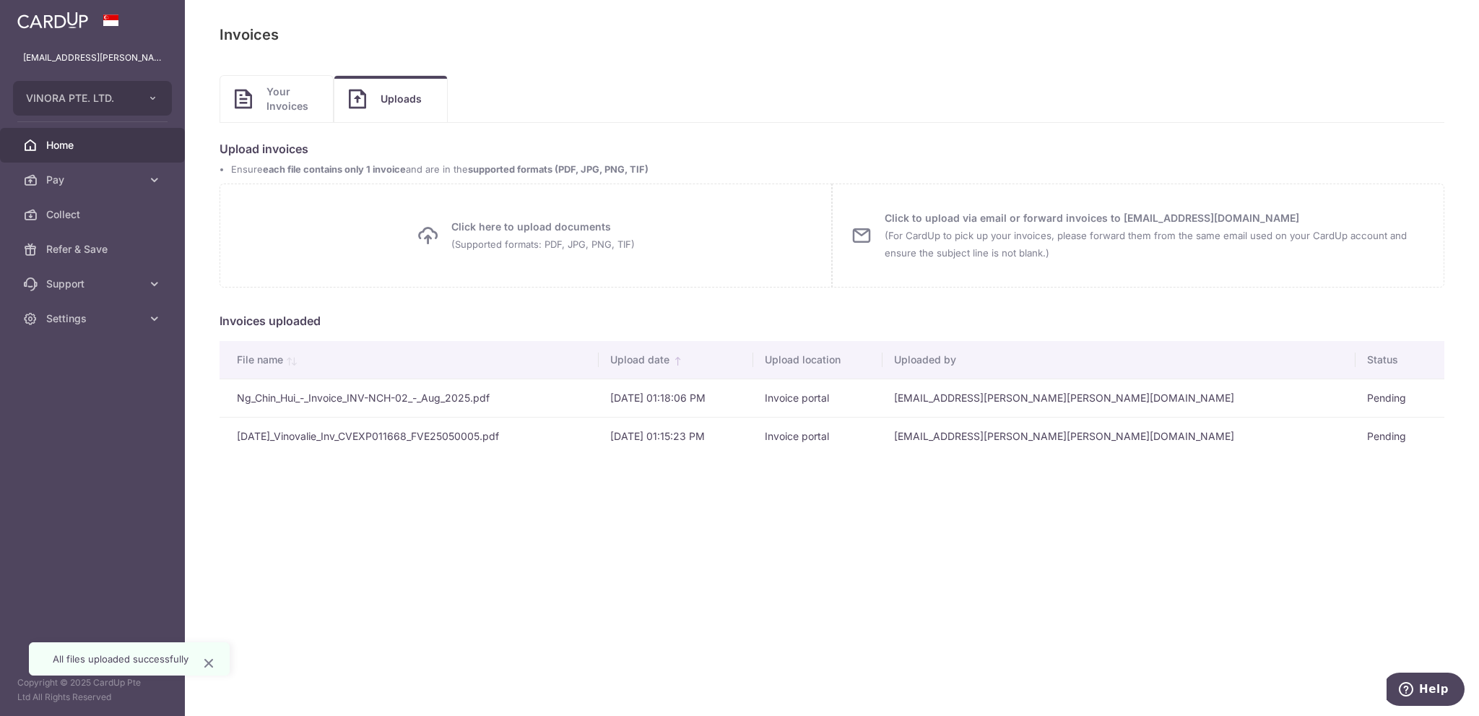
click at [92, 138] on span "Home" at bounding box center [93, 145] width 95 height 14
